Goal: Book appointment/travel/reservation

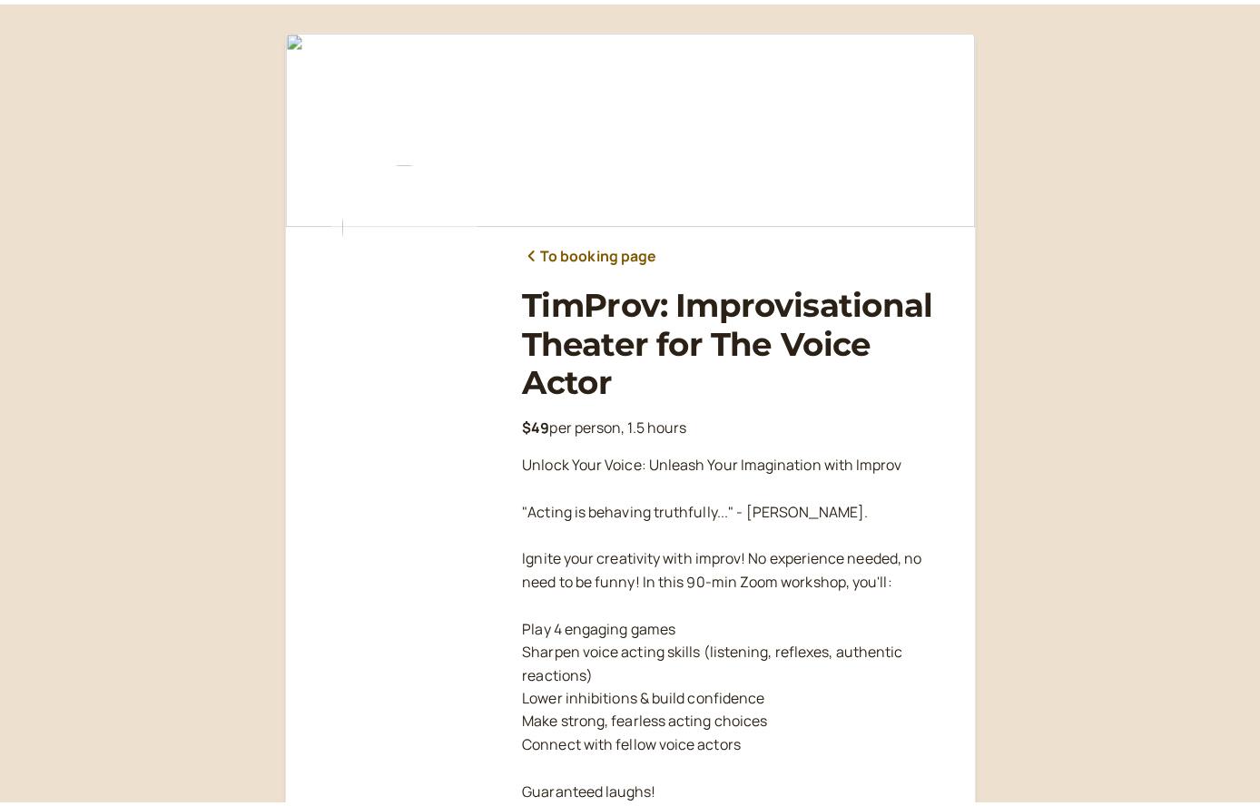
scroll to position [267, 0]
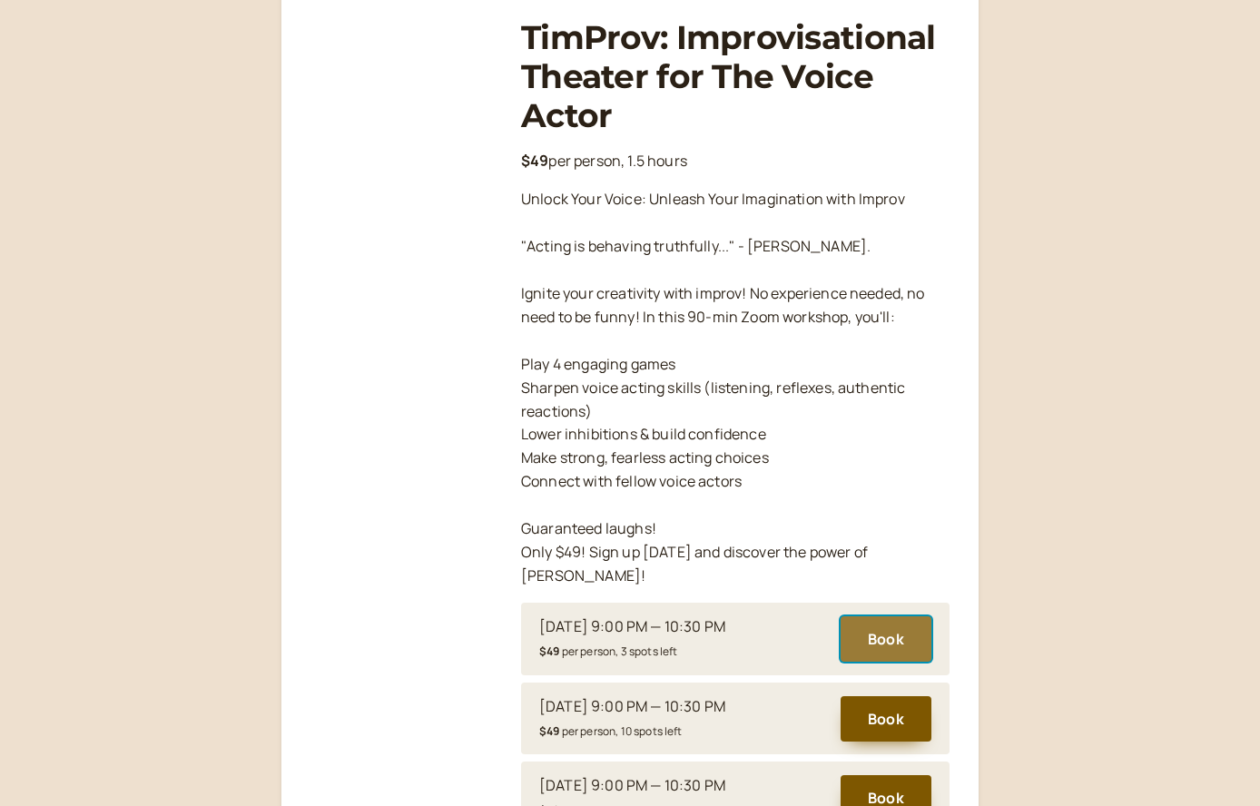
click at [888, 617] on button "Book" at bounding box center [886, 639] width 91 height 45
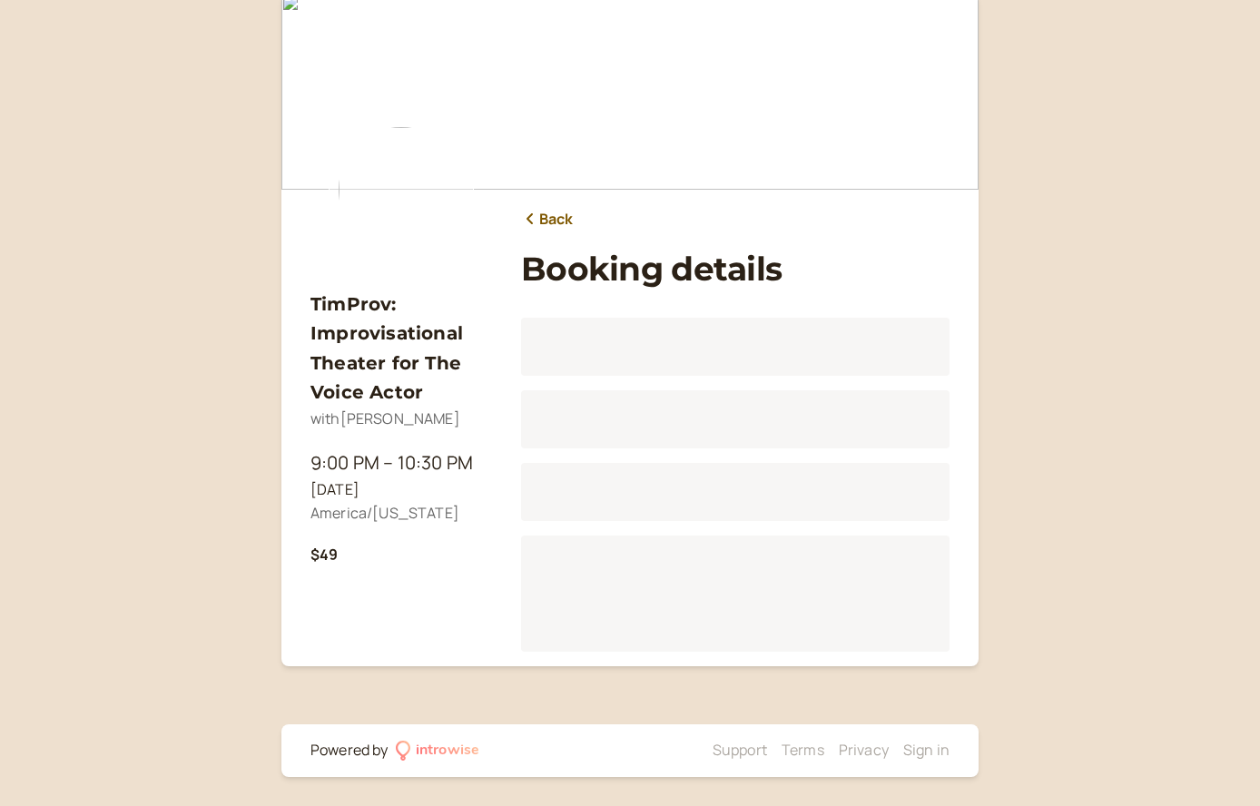
scroll to position [35, 0]
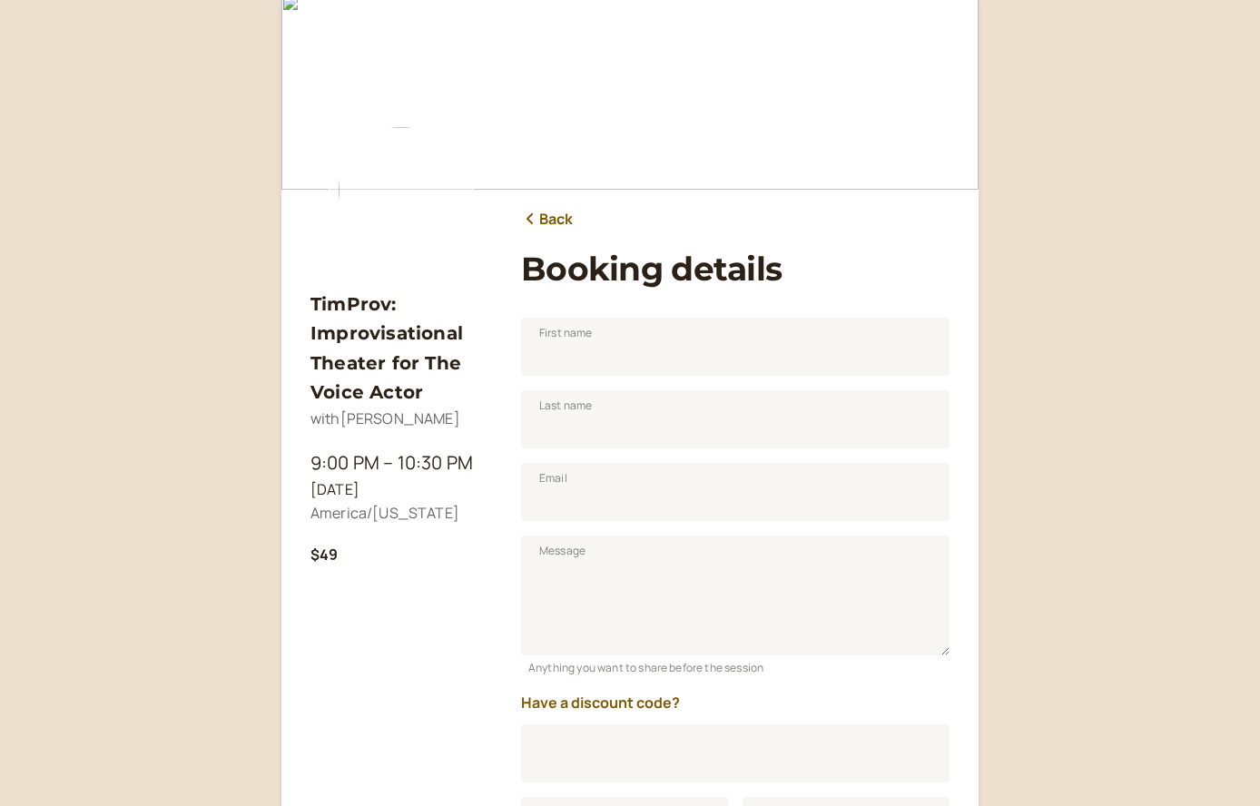
scroll to position [225, 0]
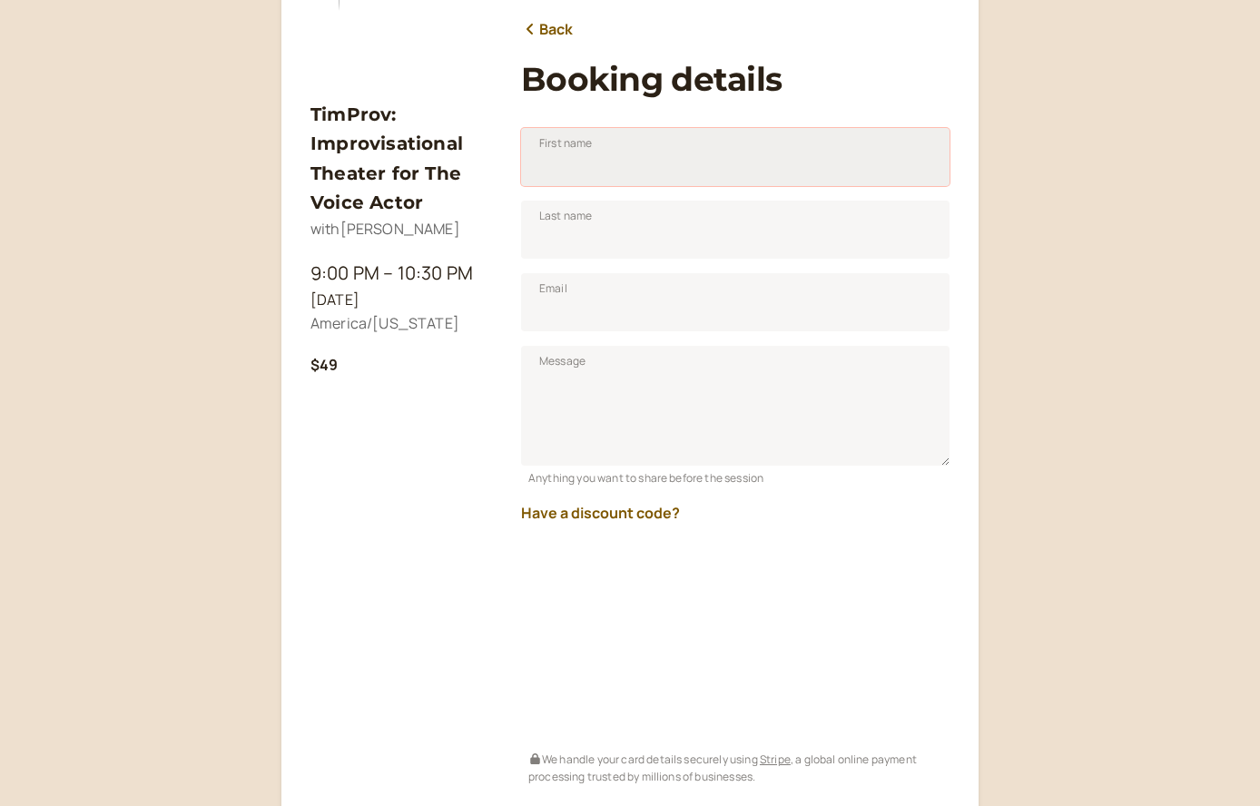
click at [660, 171] on input "First name" at bounding box center [735, 157] width 429 height 58
type input "Mark"
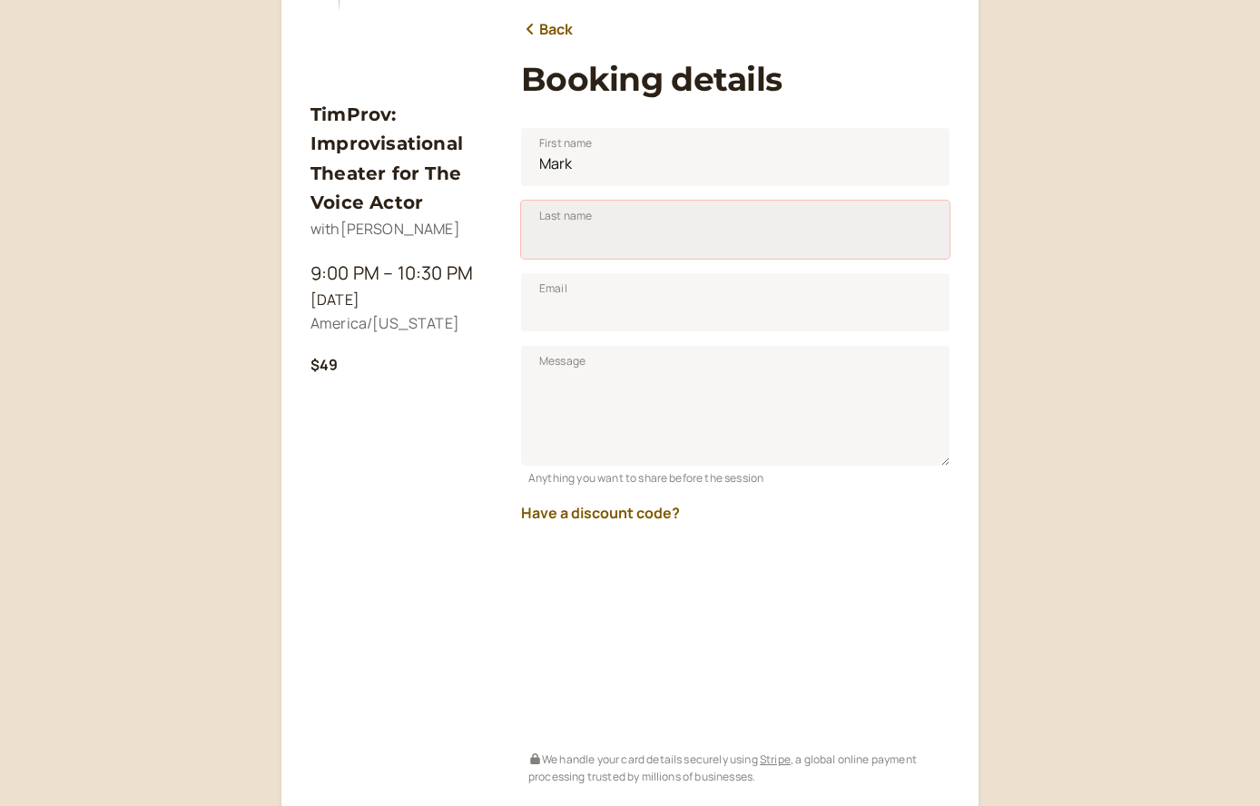
click at [640, 220] on input "Last name" at bounding box center [735, 230] width 429 height 58
type input "[PERSON_NAME]"
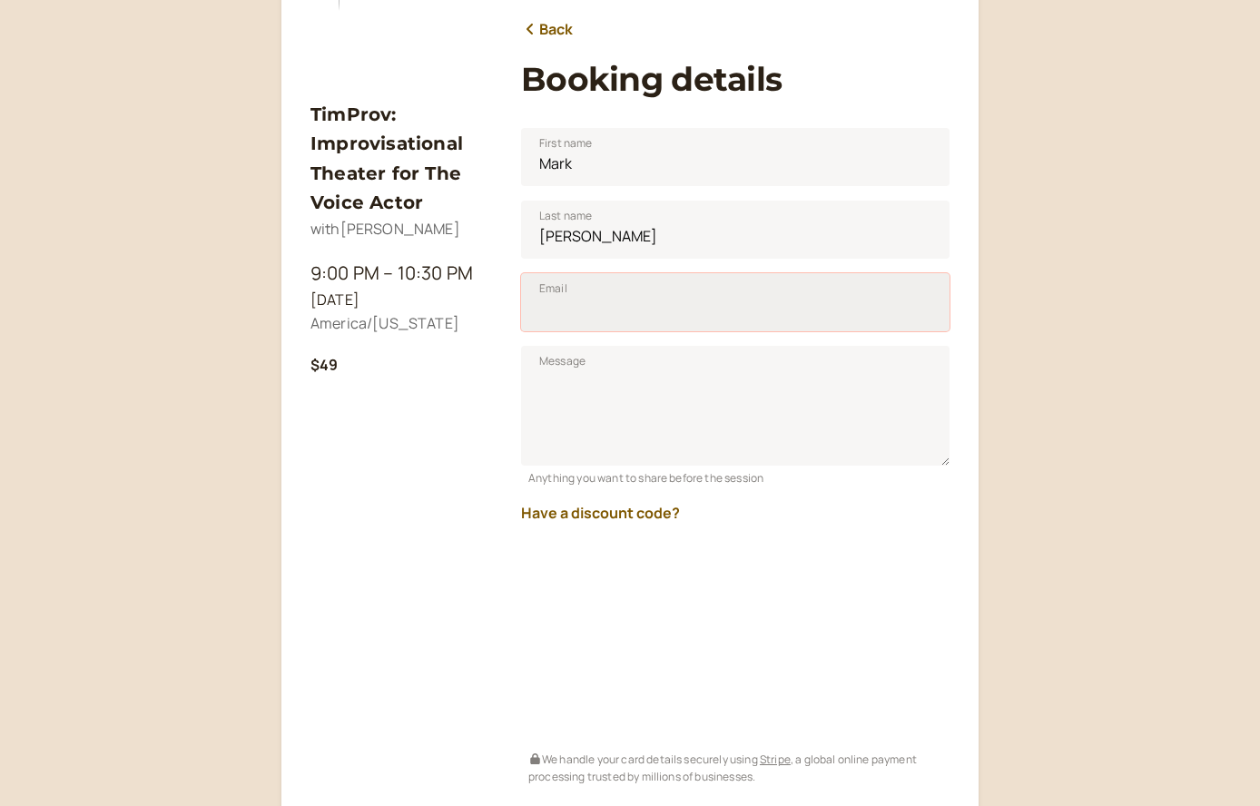
click at [574, 316] on input "Email" at bounding box center [735, 302] width 429 height 58
type input "[EMAIL_ADDRESS][DOMAIN_NAME]"
click at [623, 509] on button "Have a discount code?" at bounding box center [600, 513] width 159 height 16
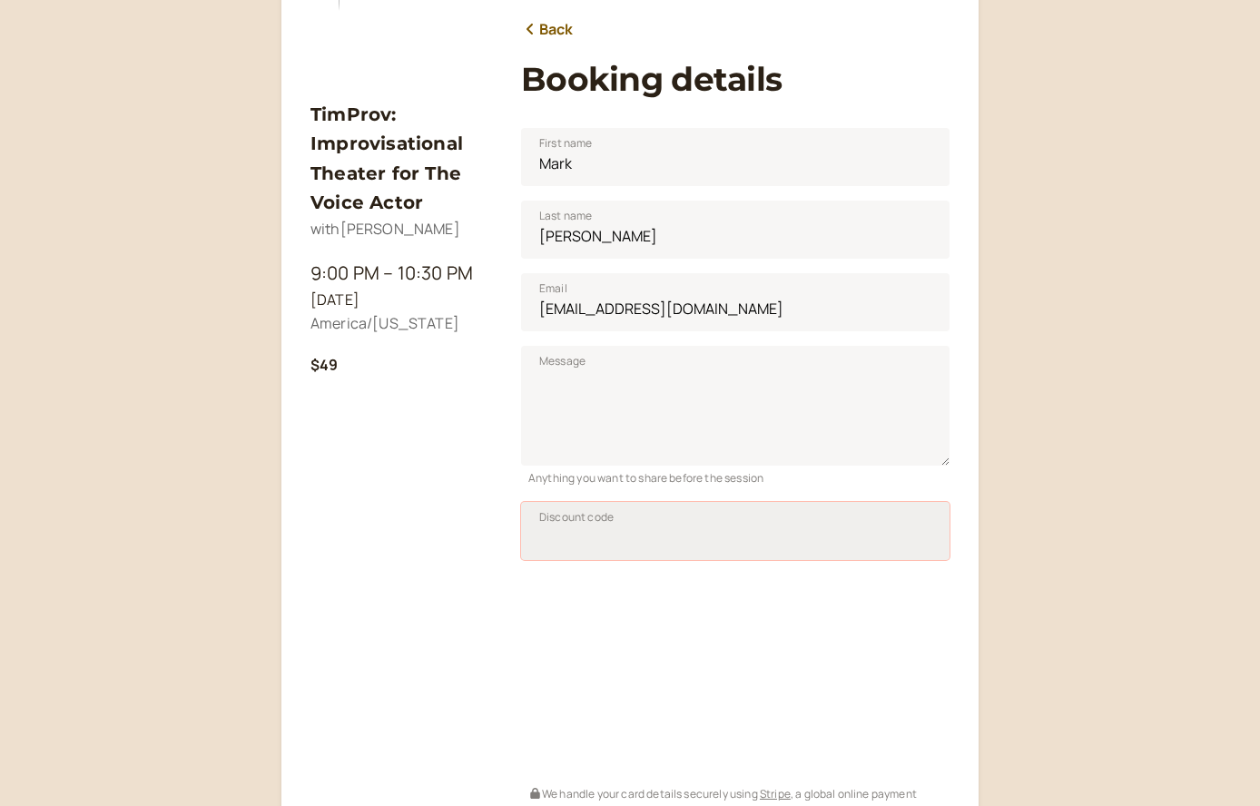
click at [593, 527] on input "Discount code" at bounding box center [735, 531] width 429 height 58
click at [585, 539] on input "TIM50JN25" at bounding box center [735, 531] width 429 height 58
type input "TIM50JAN25"
click at [906, 537] on span "Apply" at bounding box center [903, 536] width 30 height 15
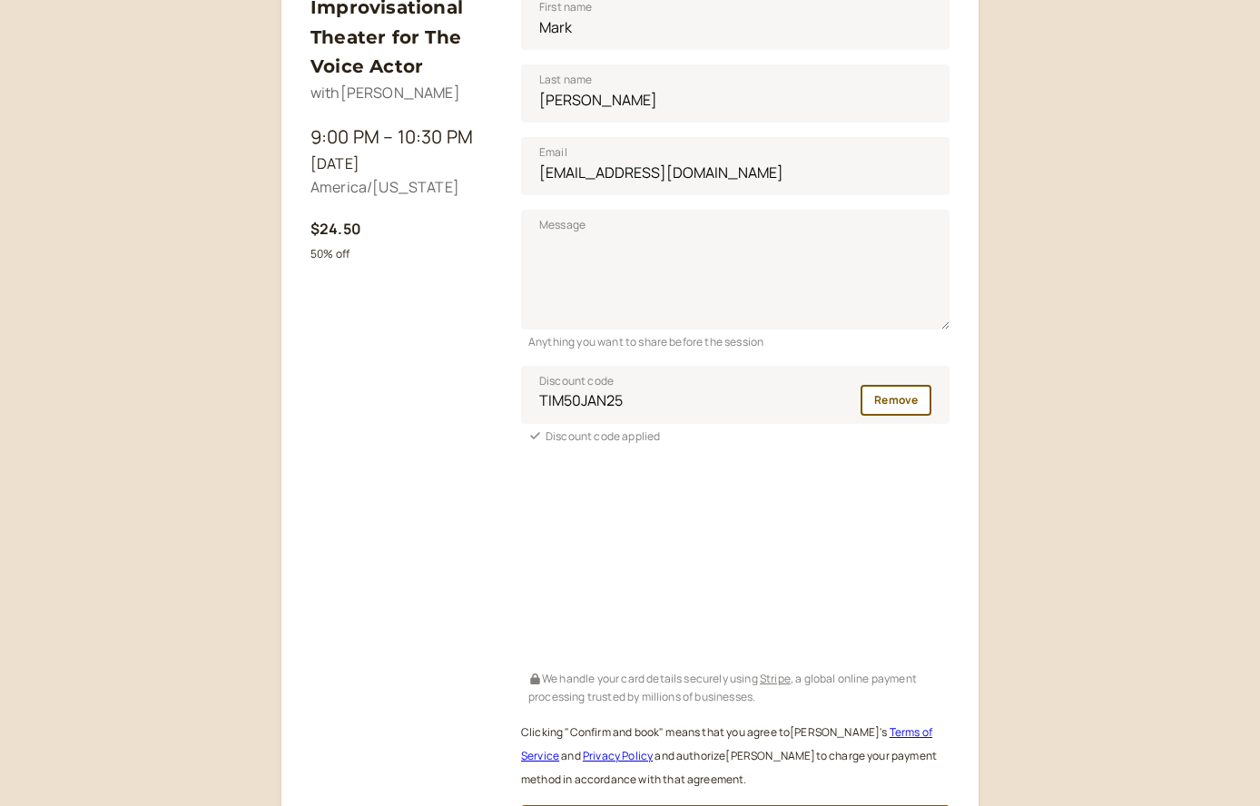
scroll to position [560, 0]
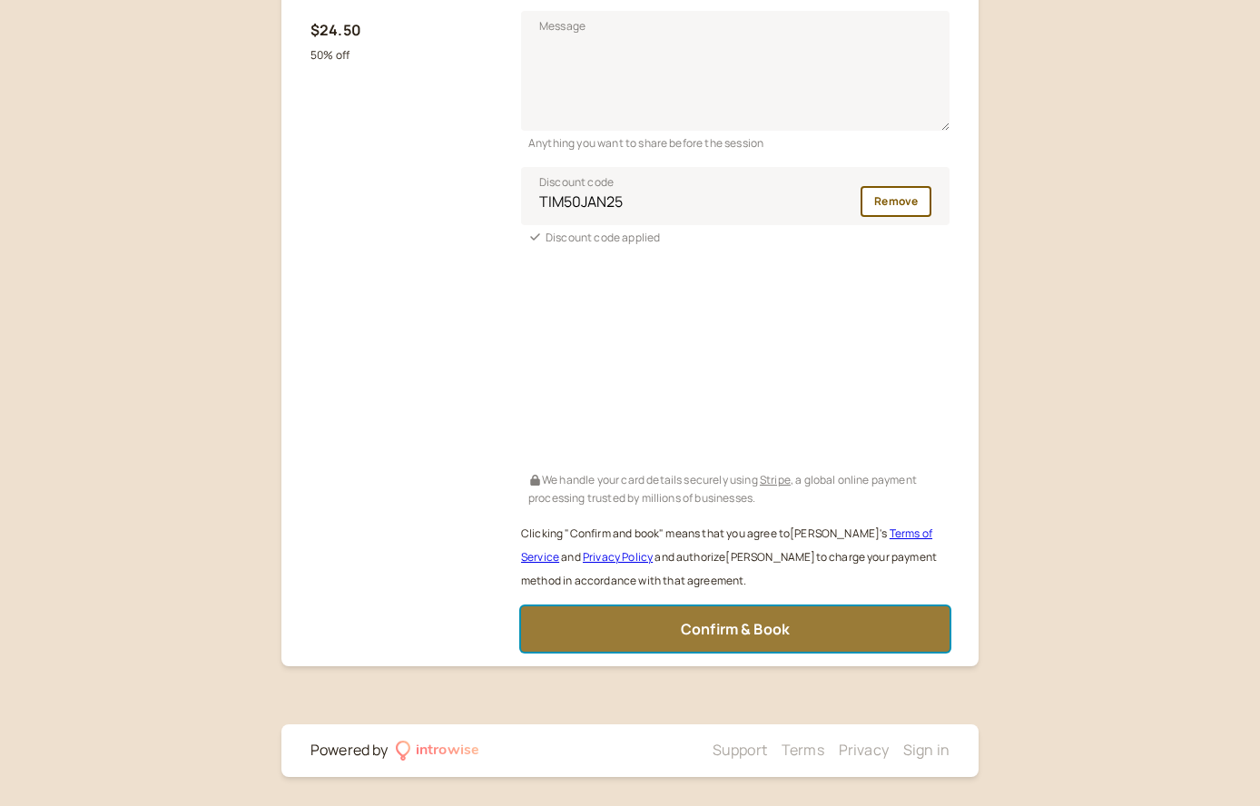
click at [734, 624] on span "Confirm & Book" at bounding box center [735, 629] width 109 height 20
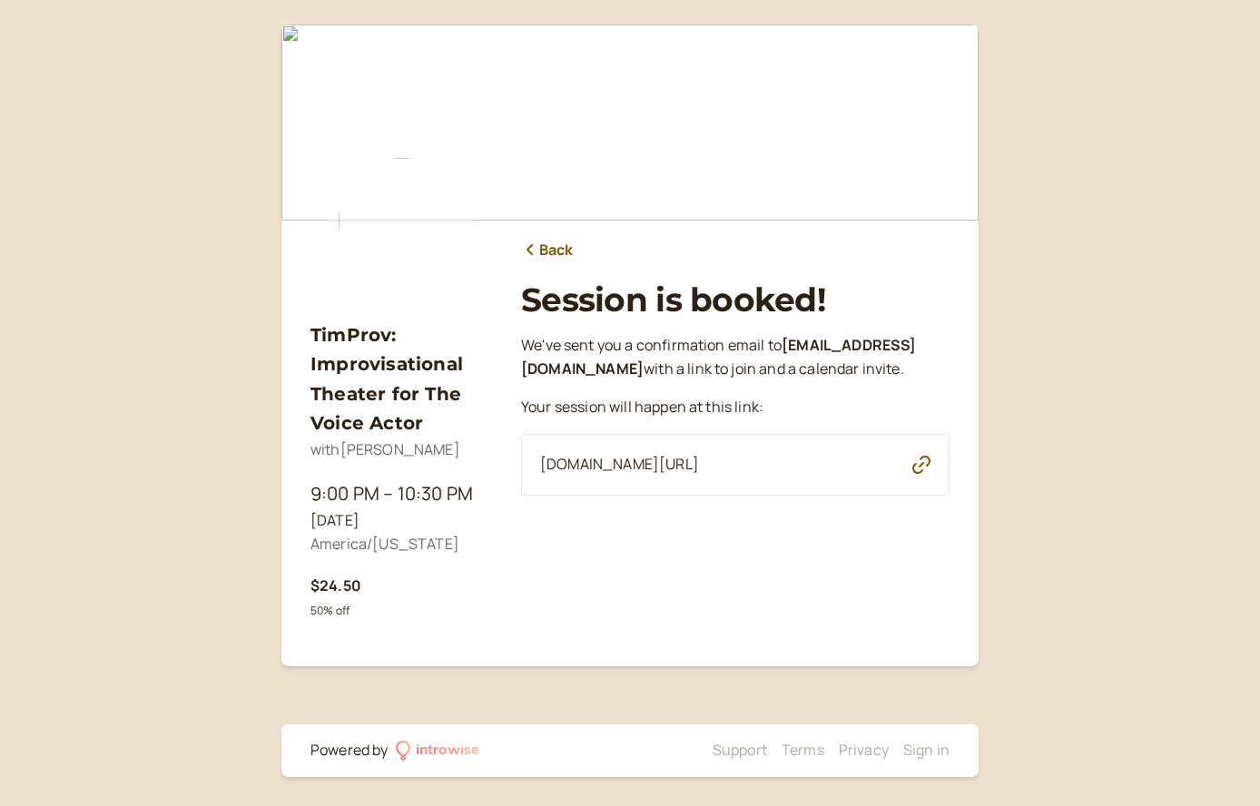
scroll to position [0, 0]
